Goal: Information Seeking & Learning: Learn about a topic

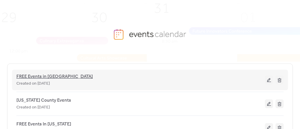
click at [48, 75] on span "FREE Events in [GEOGRAPHIC_DATA]" at bounding box center [54, 76] width 77 height 7
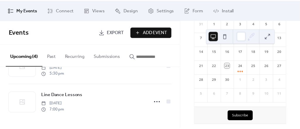
scroll to position [88, 0]
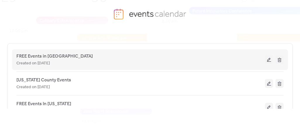
scroll to position [29, 0]
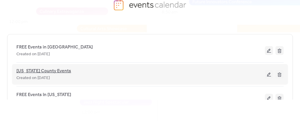
click at [52, 69] on span "[US_STATE] County Events" at bounding box center [43, 70] width 55 height 7
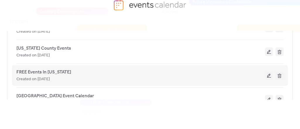
scroll to position [53, 0]
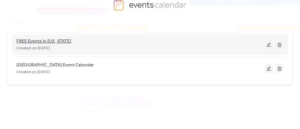
click at [48, 39] on span "FREE Events In [US_STATE]" at bounding box center [43, 41] width 55 height 7
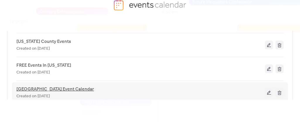
scroll to position [53, 0]
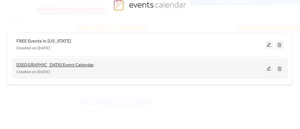
click at [52, 63] on span "[GEOGRAPHIC_DATA] Event Calendar" at bounding box center [55, 65] width 78 height 7
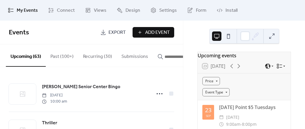
click at [277, 69] on icon at bounding box center [279, 66] width 6 height 6
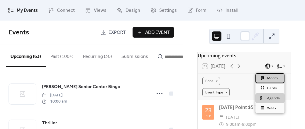
click at [273, 78] on span "Month" at bounding box center [272, 77] width 11 height 5
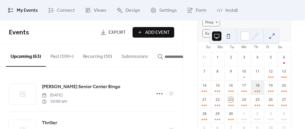
scroll to position [88, 0]
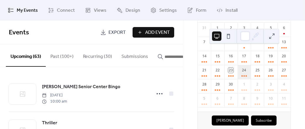
click at [245, 75] on div "24" at bounding box center [243, 72] width 13 height 14
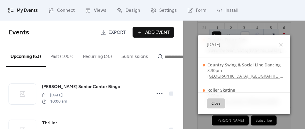
scroll to position [604, 0]
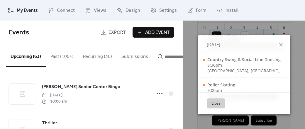
click at [279, 43] on icon at bounding box center [280, 44] width 7 height 7
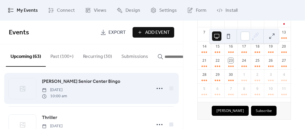
scroll to position [0, 0]
